Goal: Navigation & Orientation: Find specific page/section

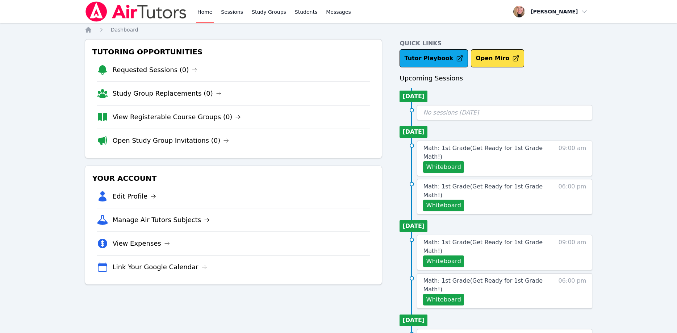
scroll to position [34, 0]
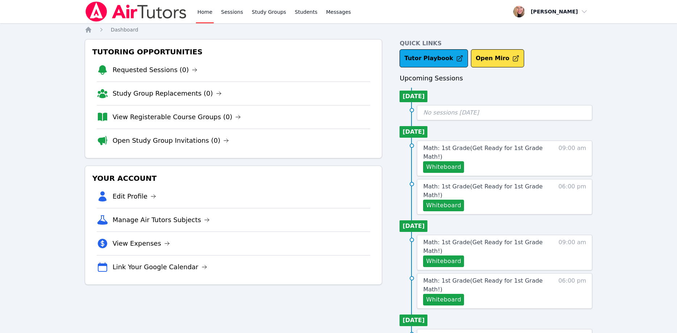
scroll to position [34, 0]
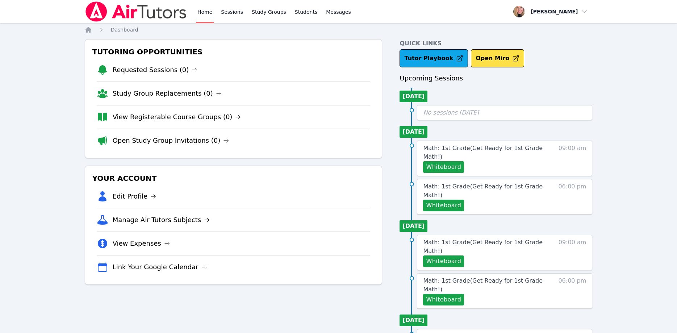
scroll to position [34, 0]
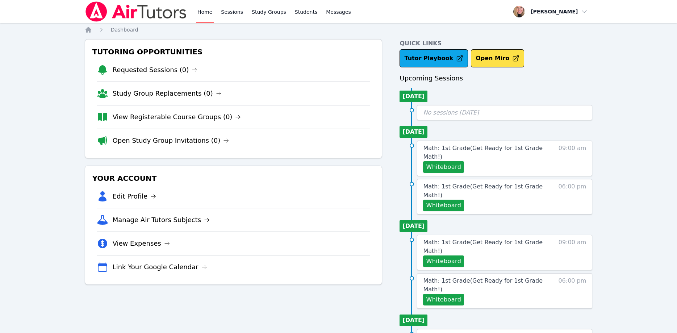
scroll to position [34, 0]
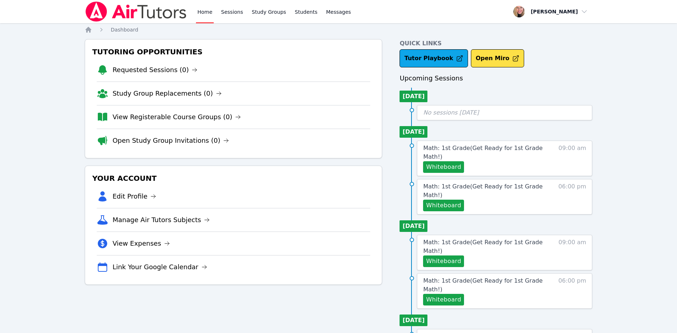
scroll to position [34, 0]
